Goal: Use online tool/utility

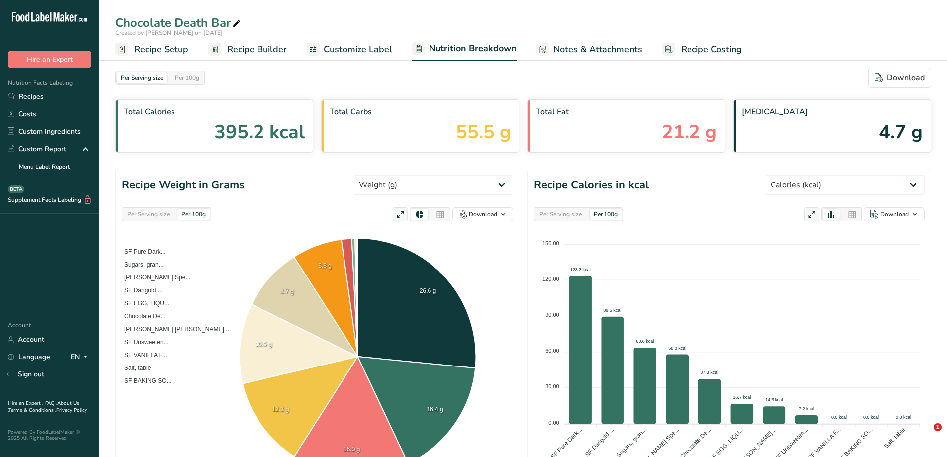
select select "Calories"
click at [176, 52] on span "Recipe Setup" at bounding box center [161, 49] width 54 height 13
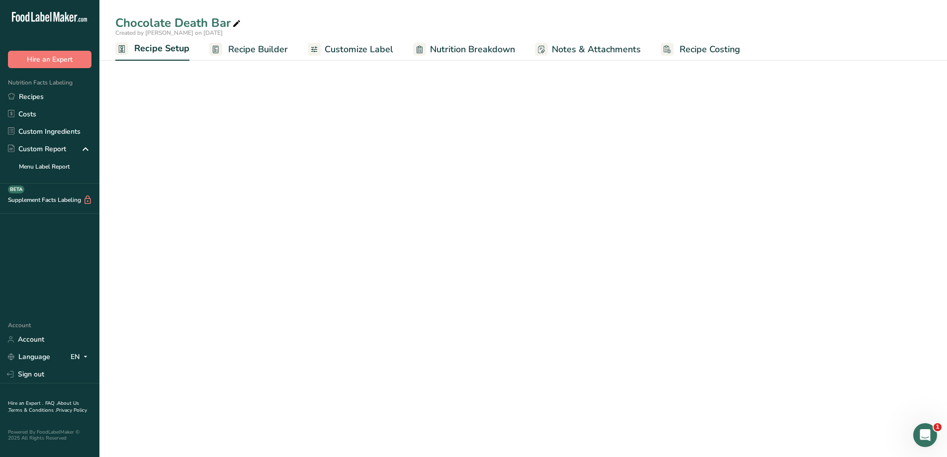
select select "5"
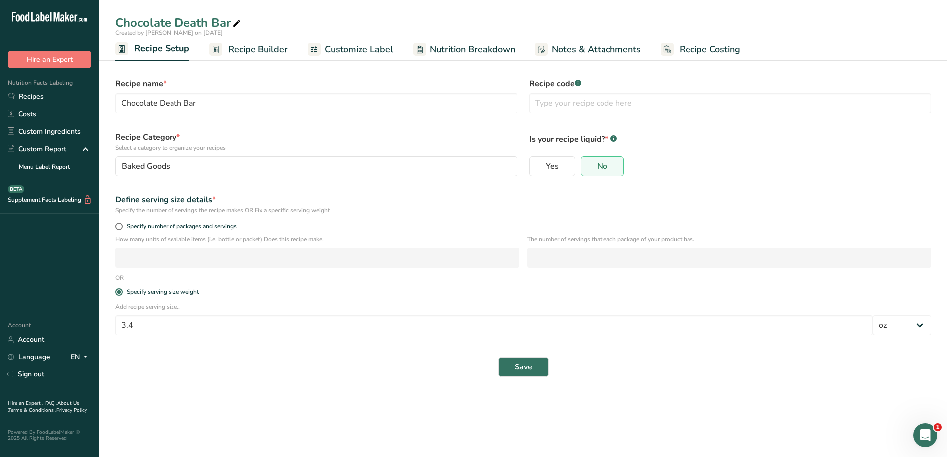
click at [272, 52] on span "Recipe Builder" at bounding box center [258, 49] width 60 height 13
